Goal: Transaction & Acquisition: Purchase product/service

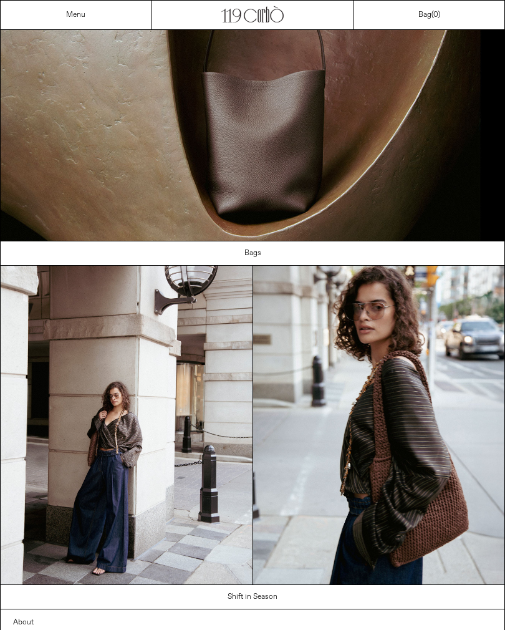
scroll to position [451, 0]
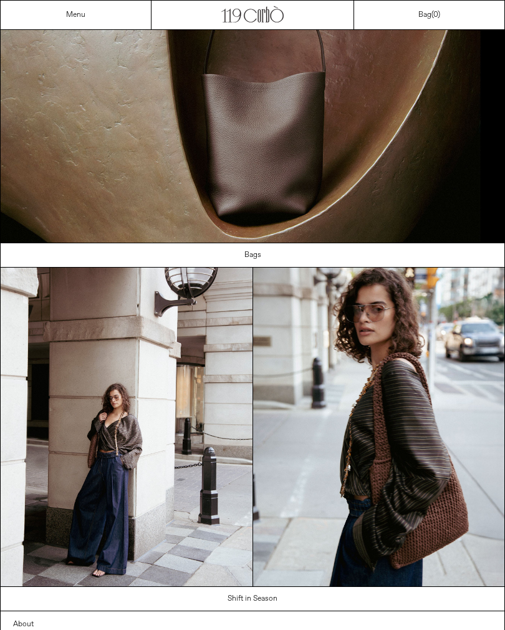
click at [254, 253] on link "Bags" at bounding box center [253, 255] width 505 height 24
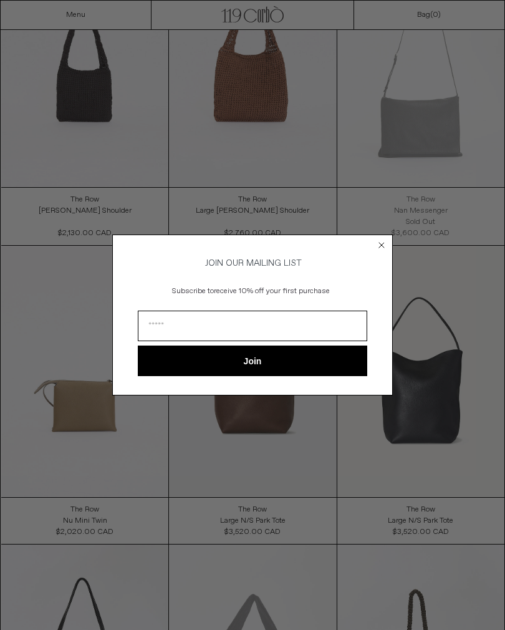
click at [381, 251] on circle "Close dialog" at bounding box center [382, 245] width 12 height 12
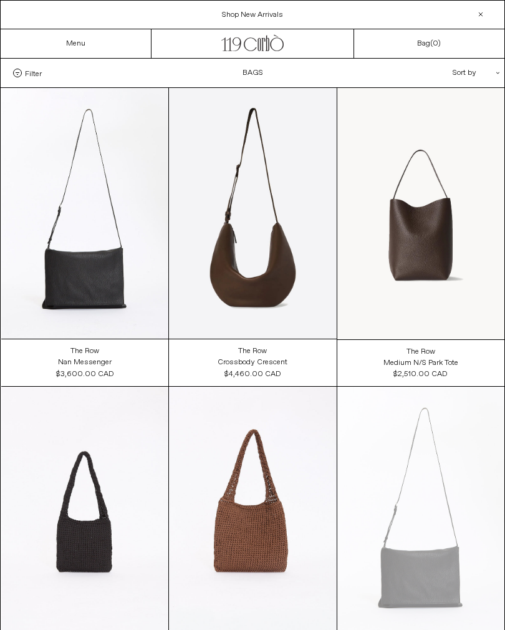
click at [89, 37] on div "Menu" at bounding box center [76, 43] width 151 height 29
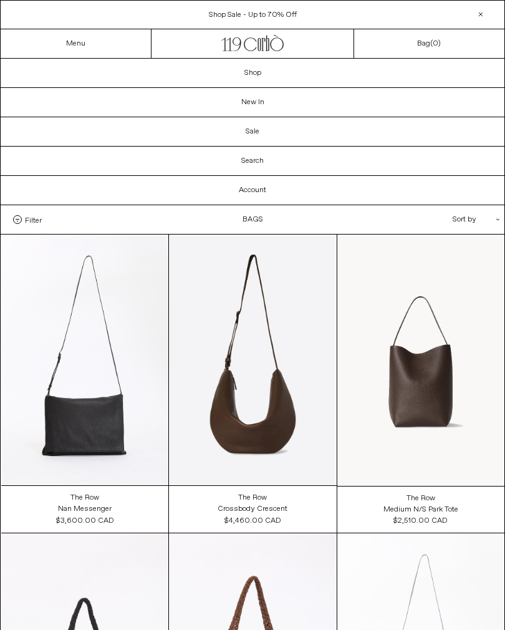
click at [288, 74] on link "Shop" at bounding box center [253, 73] width 504 height 29
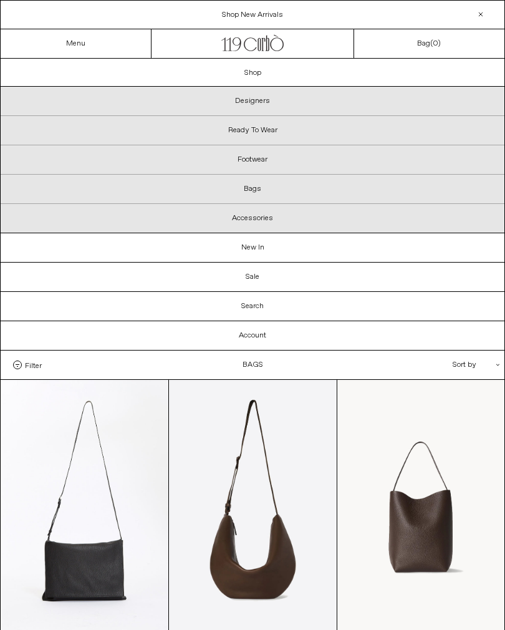
click at [279, 248] on link "New In" at bounding box center [253, 247] width 504 height 29
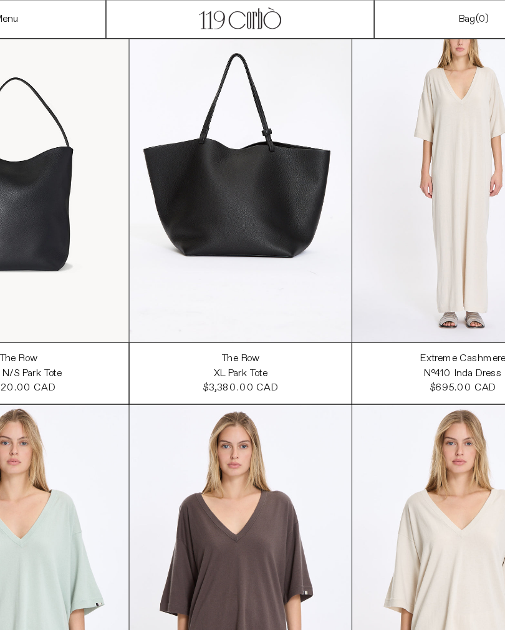
scroll to position [10944, 0]
